Goal: Navigation & Orientation: Find specific page/section

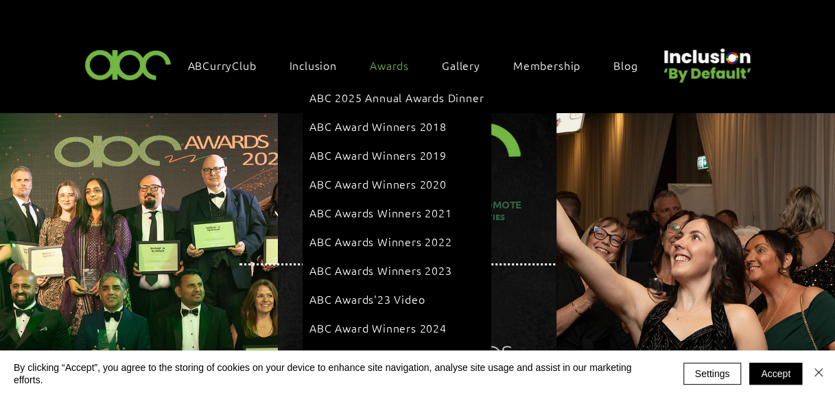
click at [406, 62] on span "Awards" at bounding box center [389, 65] width 39 height 15
click at [390, 349] on span "ABC Awards 2025 Finalists" at bounding box center [381, 356] width 142 height 15
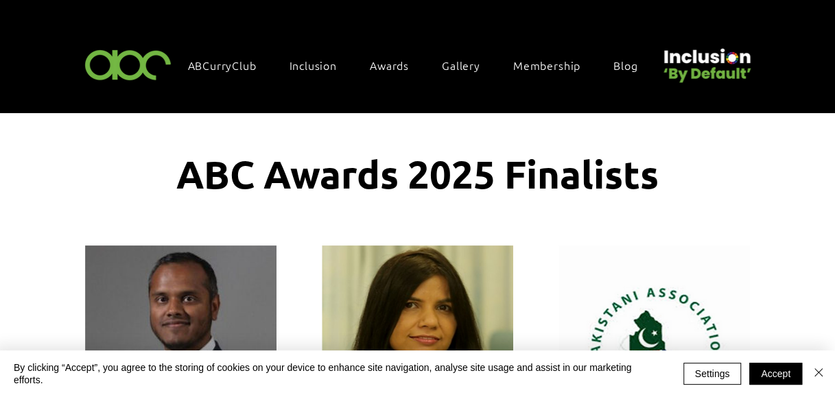
click at [390, 334] on img "main content" at bounding box center [418, 344] width 192 height 196
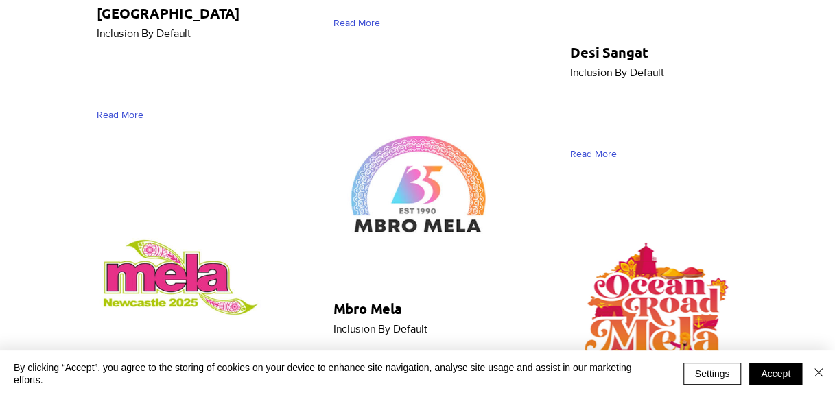
scroll to position [7216, 0]
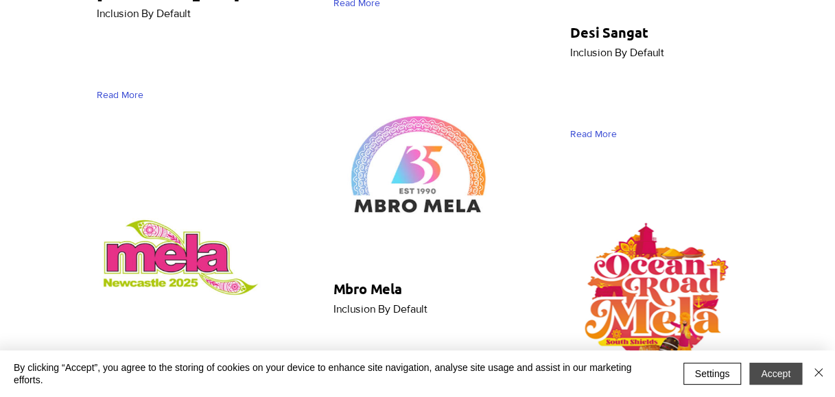
click at [766, 373] on button "Accept" at bounding box center [776, 374] width 53 height 22
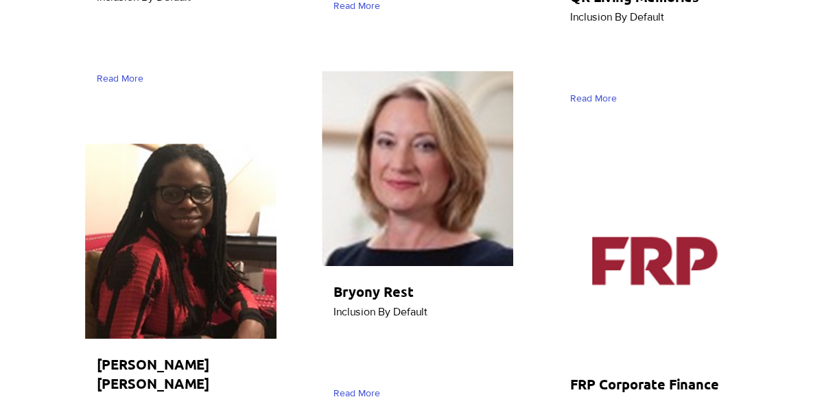
scroll to position [5615, 0]
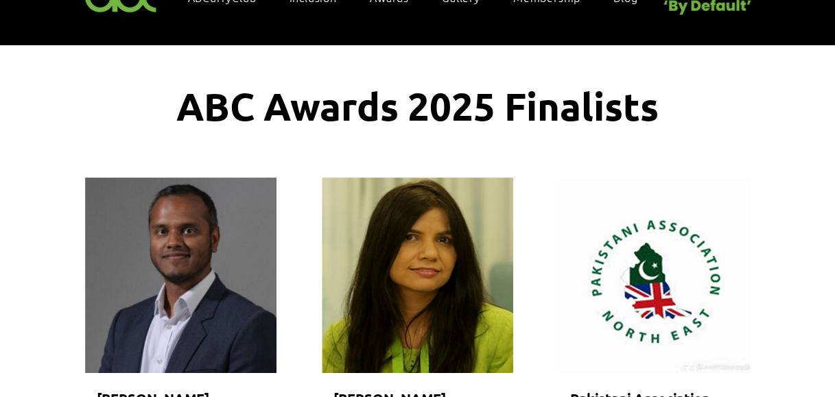
scroll to position [0, 0]
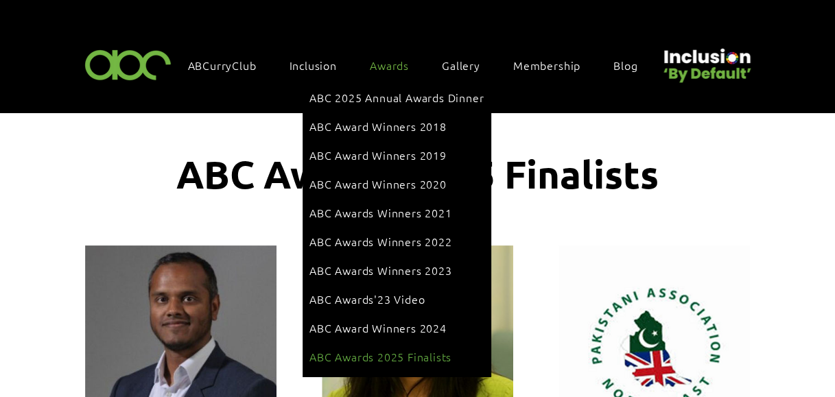
click at [375, 70] on span "Awards" at bounding box center [389, 65] width 39 height 15
click at [356, 94] on span "ABC 2025 Annual Awards Dinner" at bounding box center [397, 97] width 174 height 15
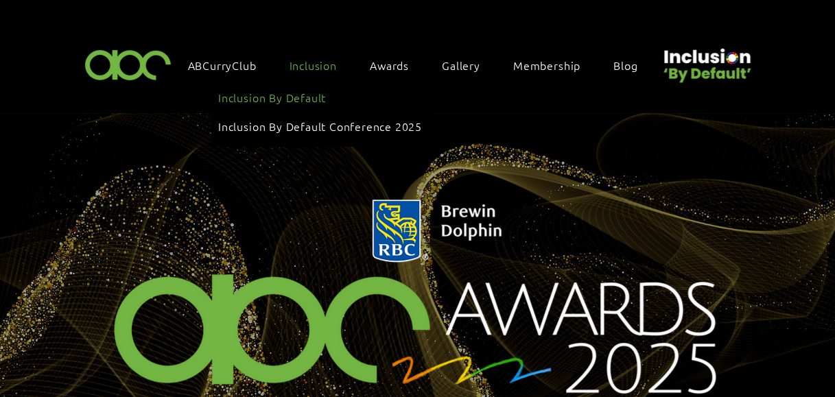
click at [302, 100] on span "Inclusion By Default" at bounding box center [272, 97] width 108 height 15
